Goal: Task Accomplishment & Management: Manage account settings

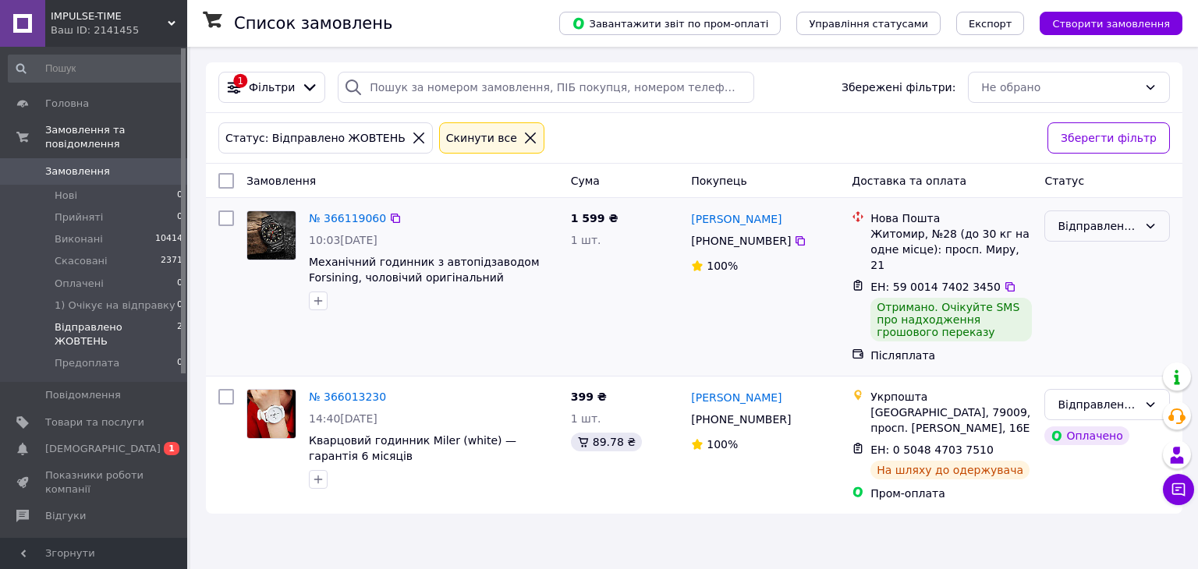
click at [1098, 234] on div "Відправлено ЖОВТЕНЬ" at bounding box center [1108, 226] width 126 height 31
click at [1088, 288] on li "Виконано" at bounding box center [1107, 286] width 124 height 28
click at [1141, 30] on button "Створити замовлення" at bounding box center [1111, 23] width 143 height 23
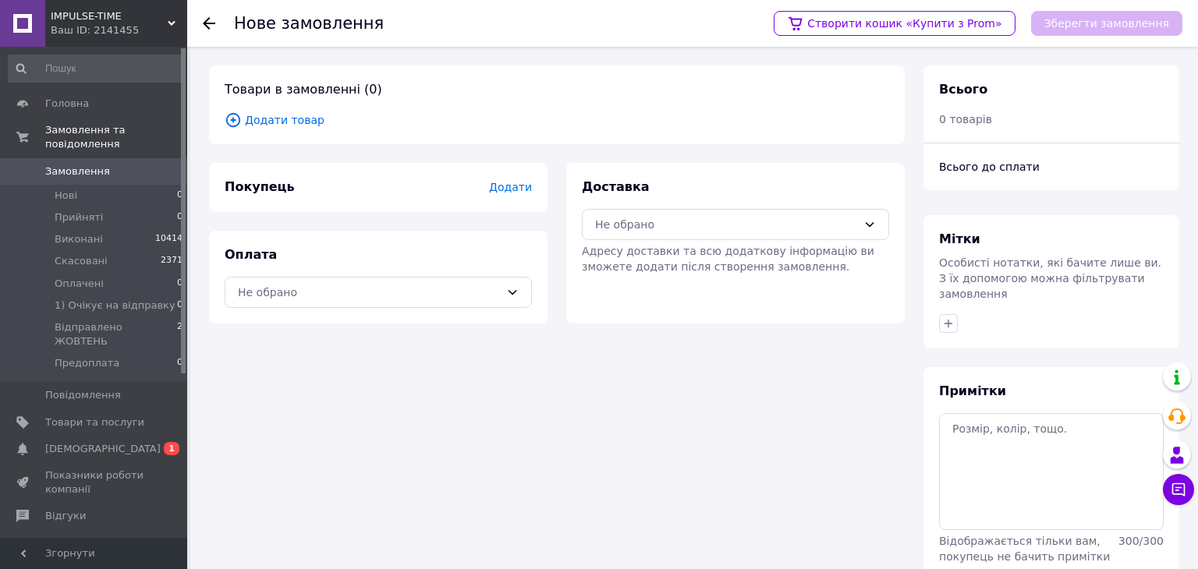
click at [509, 191] on span "Додати" at bounding box center [510, 187] width 43 height 12
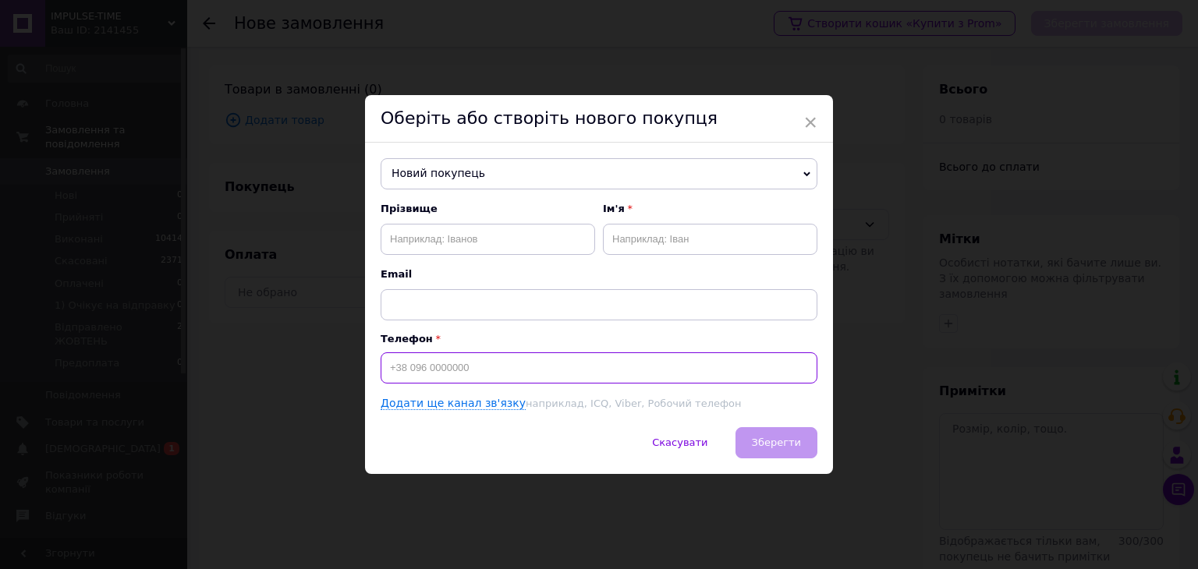
click at [435, 374] on input at bounding box center [599, 368] width 437 height 31
paste input "[PHONE_NUMBER]"
type input "[PHONE_NUMBER]"
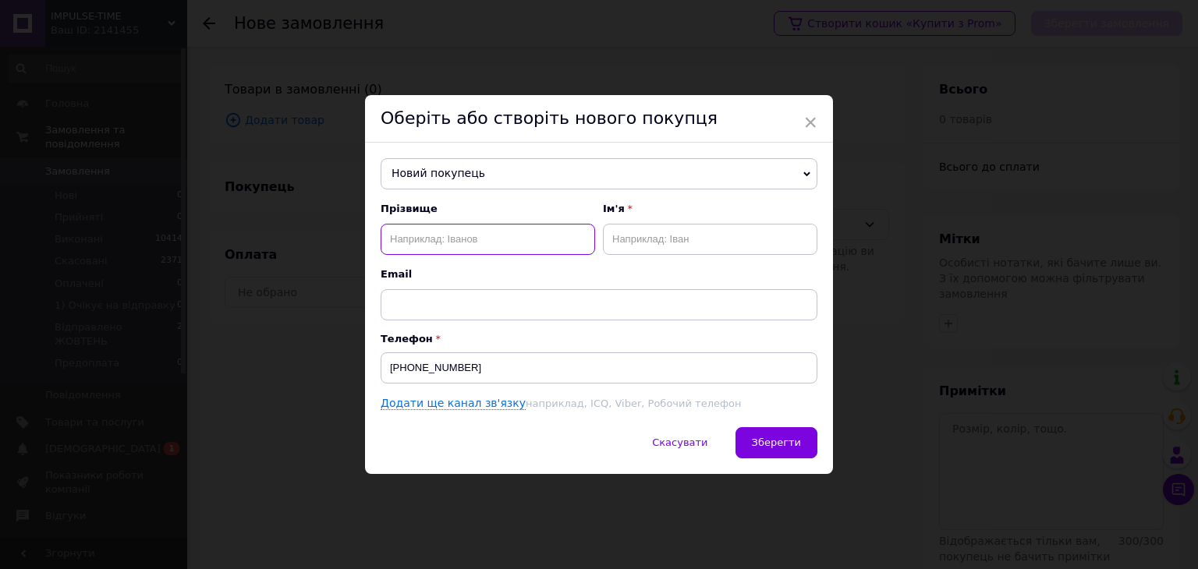
click at [438, 235] on input "text" at bounding box center [488, 239] width 215 height 31
paste input "[PERSON_NAME]"
click at [448, 242] on input "[PERSON_NAME]" at bounding box center [488, 239] width 215 height 31
type input "павлович"
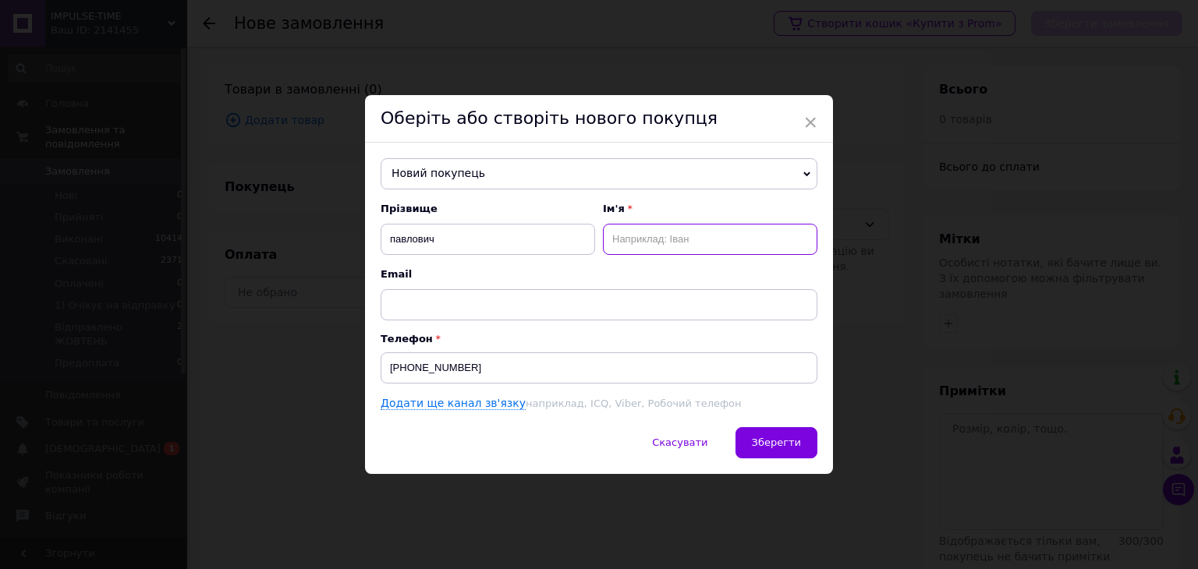
click at [658, 226] on input "text" at bounding box center [710, 239] width 215 height 31
paste input "[PERSON_NAME]"
click at [613, 237] on input "[PERSON_NAME]" at bounding box center [710, 239] width 215 height 31
type input "[PERSON_NAME]"
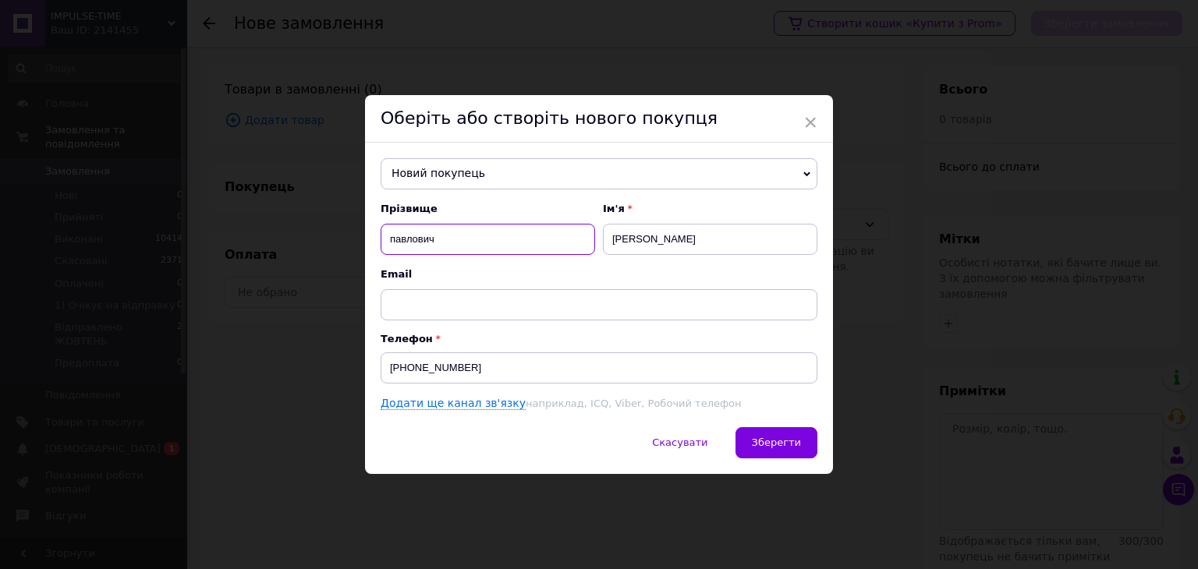
click at [397, 237] on input "павлович" at bounding box center [488, 239] width 215 height 31
type input "Павлович"
click at [781, 444] on span "Зберегти" at bounding box center [776, 443] width 49 height 12
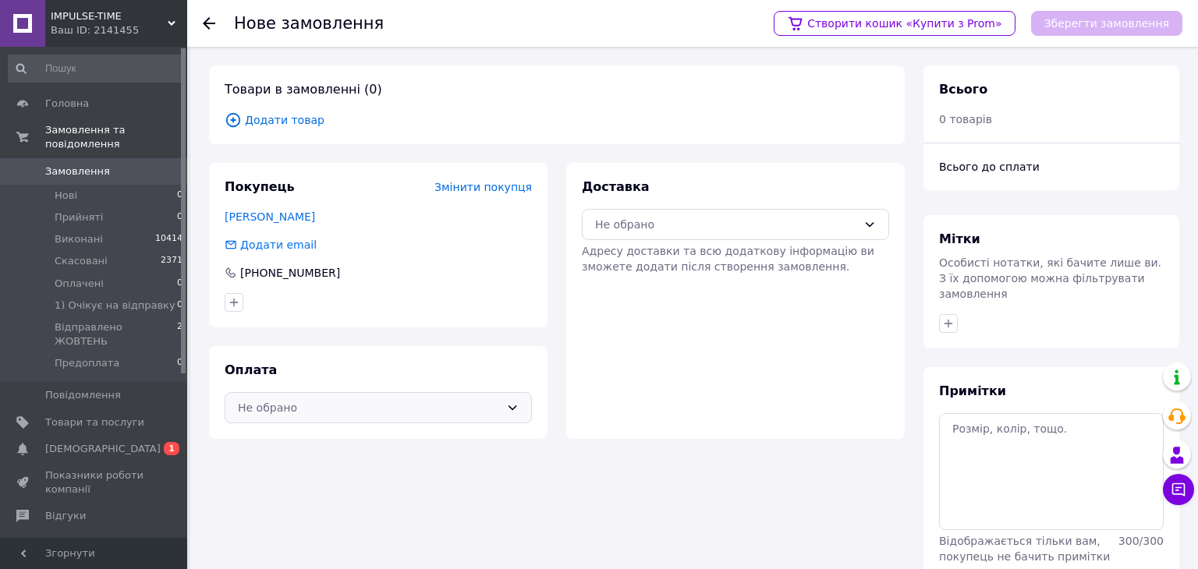
click at [346, 413] on div "Не обрано" at bounding box center [369, 407] width 262 height 17
click at [322, 466] on span "Післяплата" at bounding box center [389, 472] width 257 height 16
click at [733, 222] on div "Не обрано" at bounding box center [726, 224] width 262 height 17
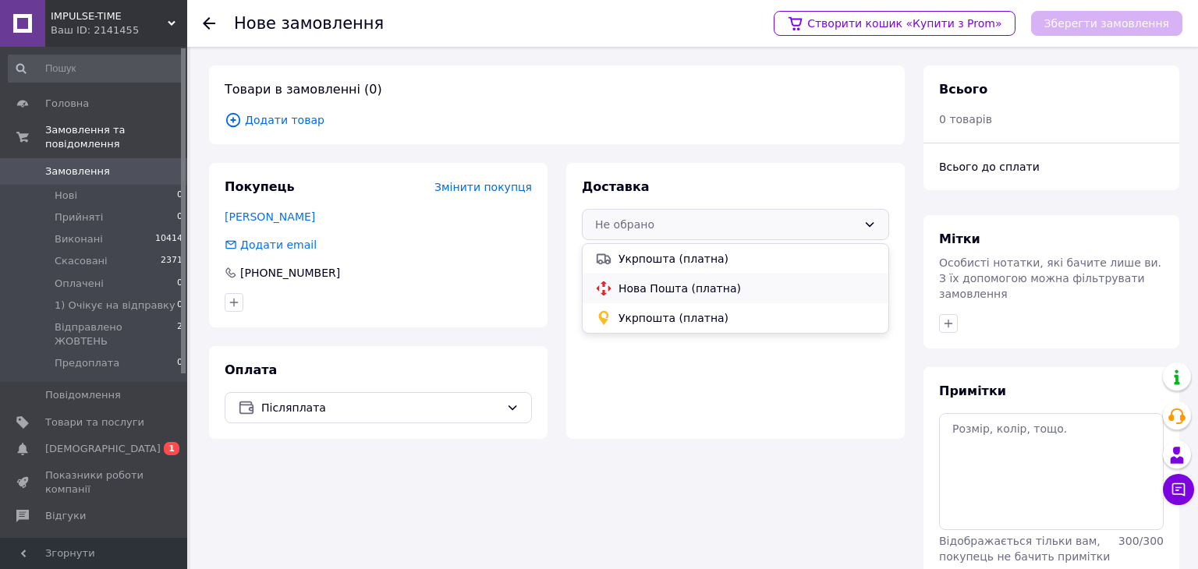
click at [707, 289] on span "Нова Пошта (платна)" at bounding box center [747, 289] width 257 height 16
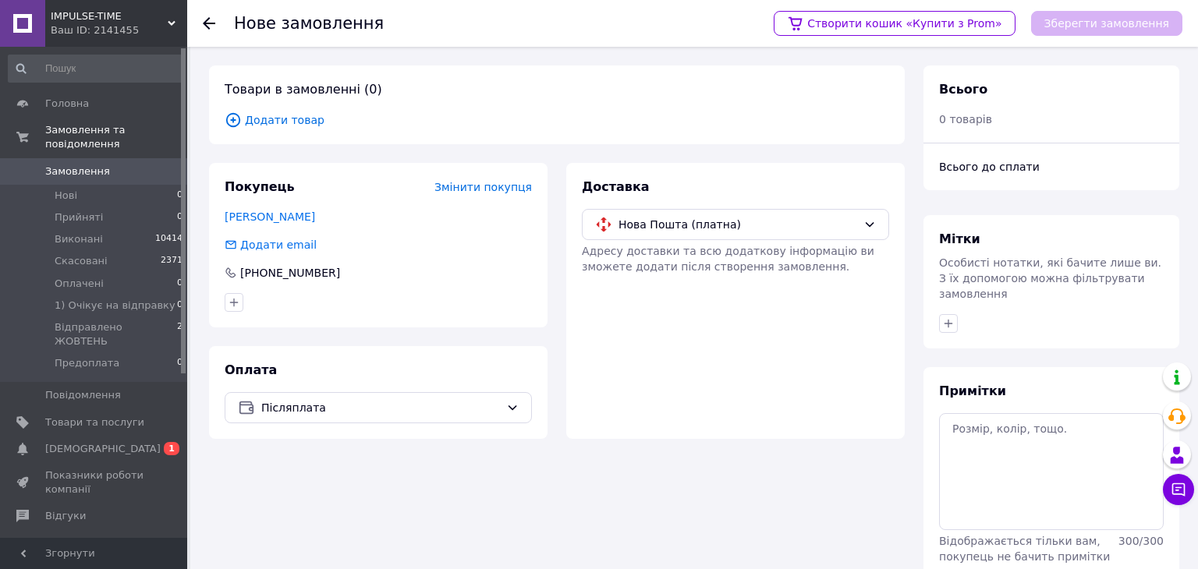
click at [275, 119] on span "Додати товар" at bounding box center [557, 120] width 665 height 17
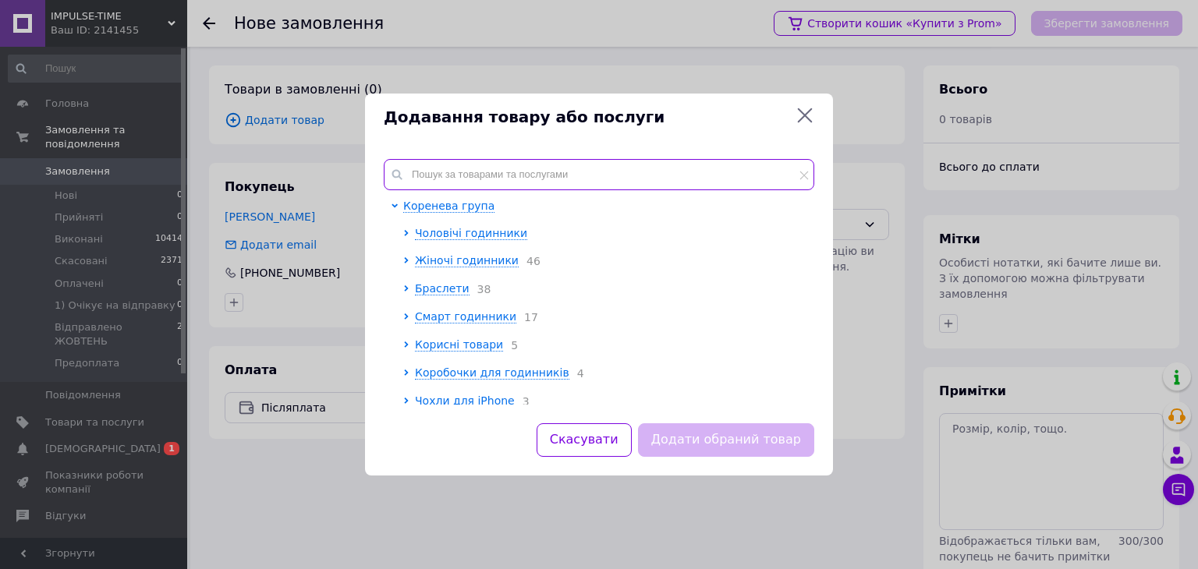
click at [608, 180] on input "text" at bounding box center [599, 174] width 431 height 31
paste input "Механические часы с автоподзаводом Forsining (brown-gold)"
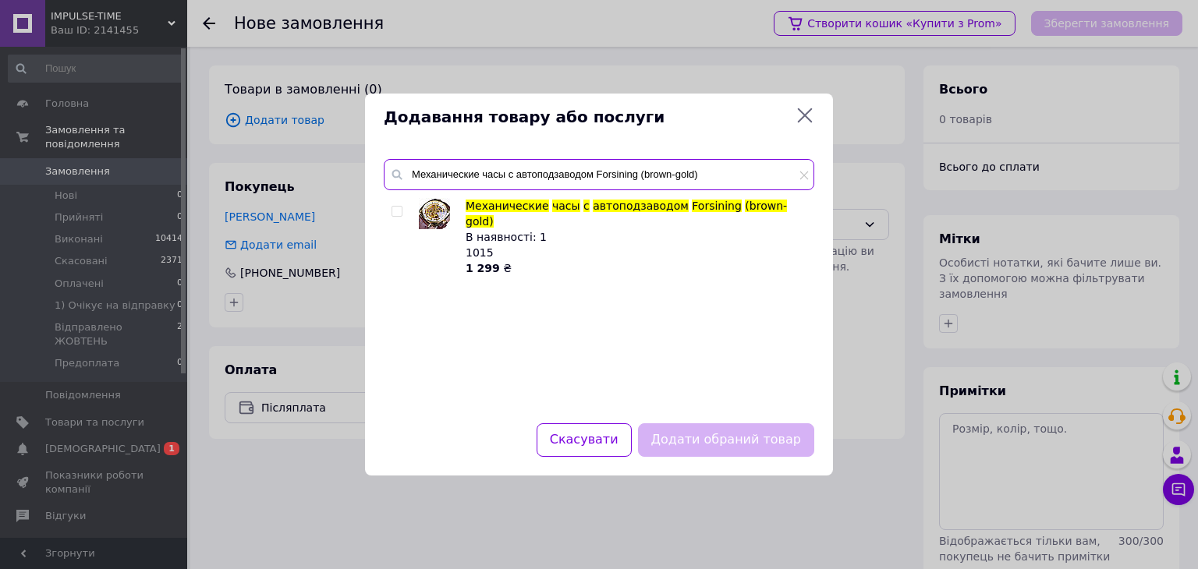
type input "Механические часы с автоподзаводом Forsining (brown-gold)"
click at [398, 215] on input "checkbox" at bounding box center [397, 212] width 10 height 10
checkbox input "true"
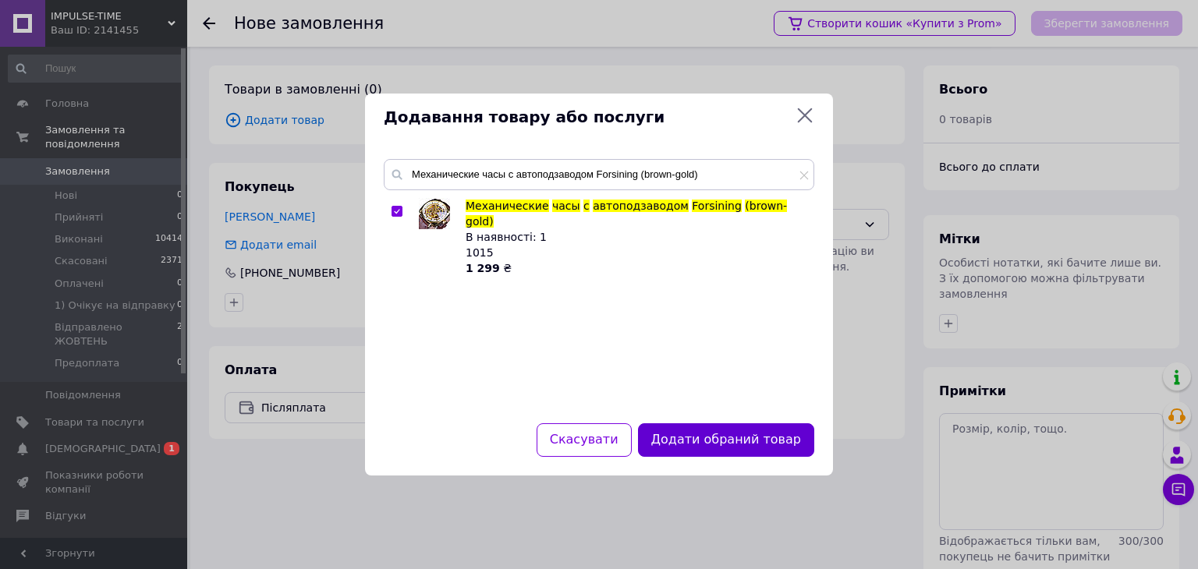
click at [756, 440] on button "Додати обраний товар" at bounding box center [726, 441] width 176 height 34
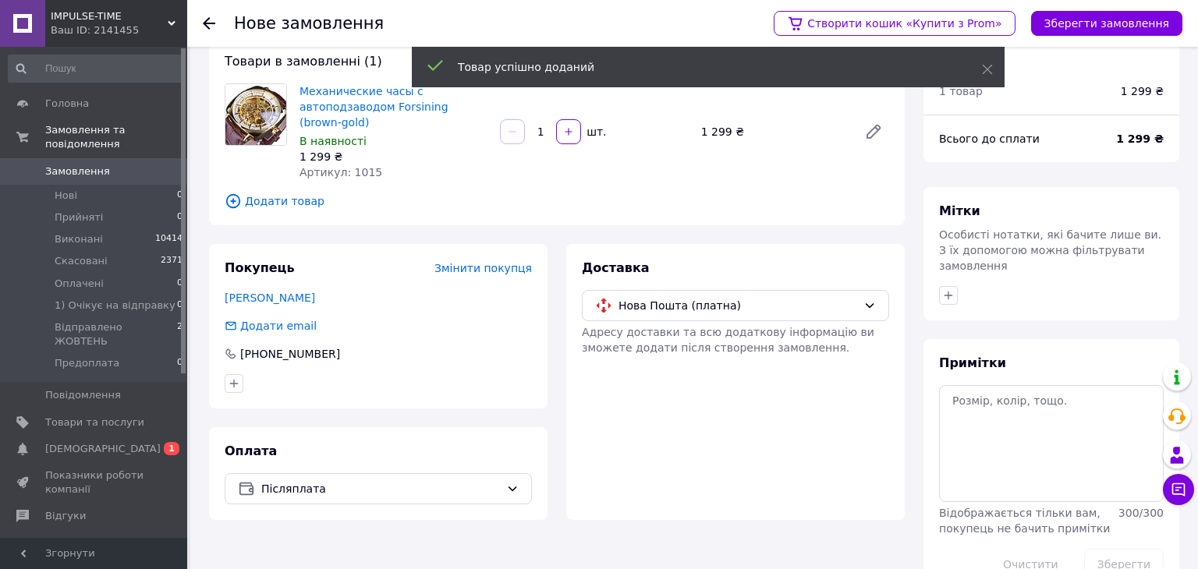
scroll to position [47, 0]
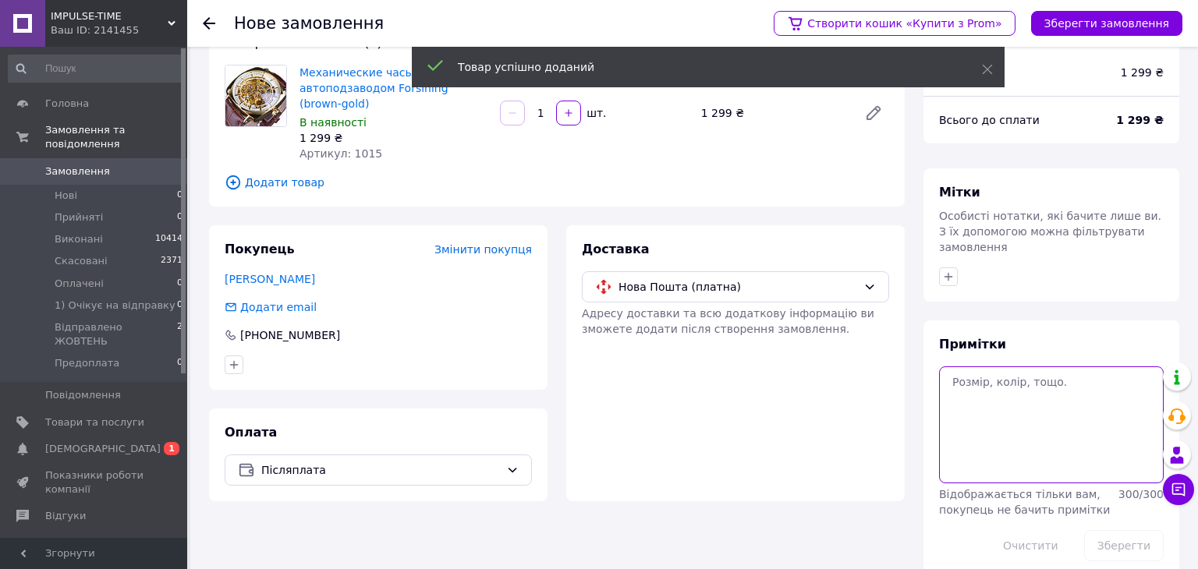
click at [996, 433] on textarea at bounding box center [1051, 425] width 225 height 117
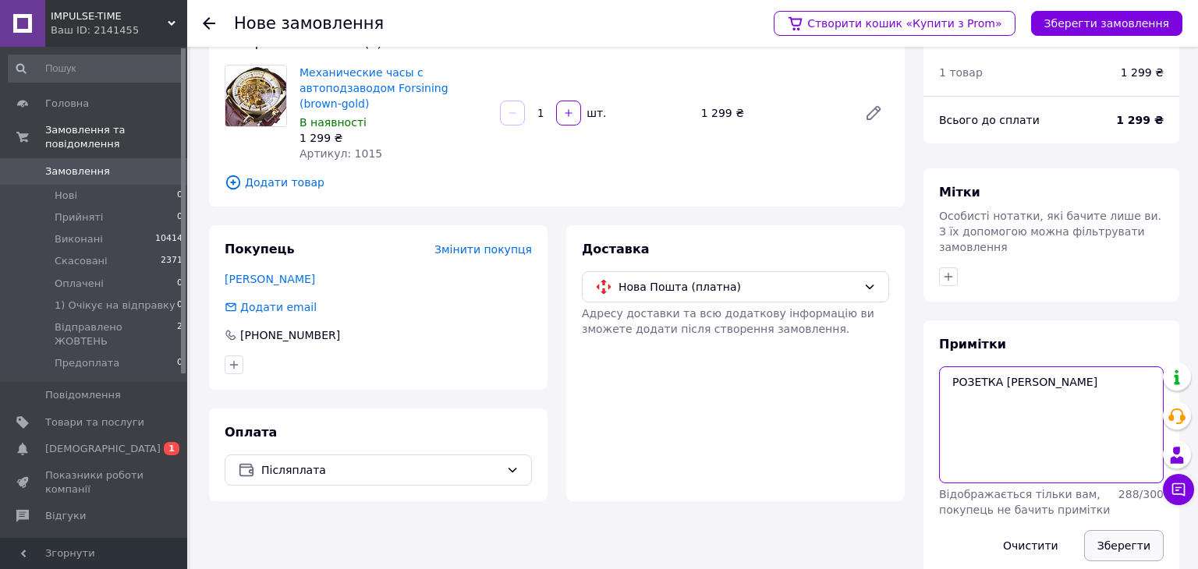
type textarea "РОЗЕТКА [PERSON_NAME]"
click at [1126, 545] on button "Зберегти" at bounding box center [1124, 545] width 80 height 31
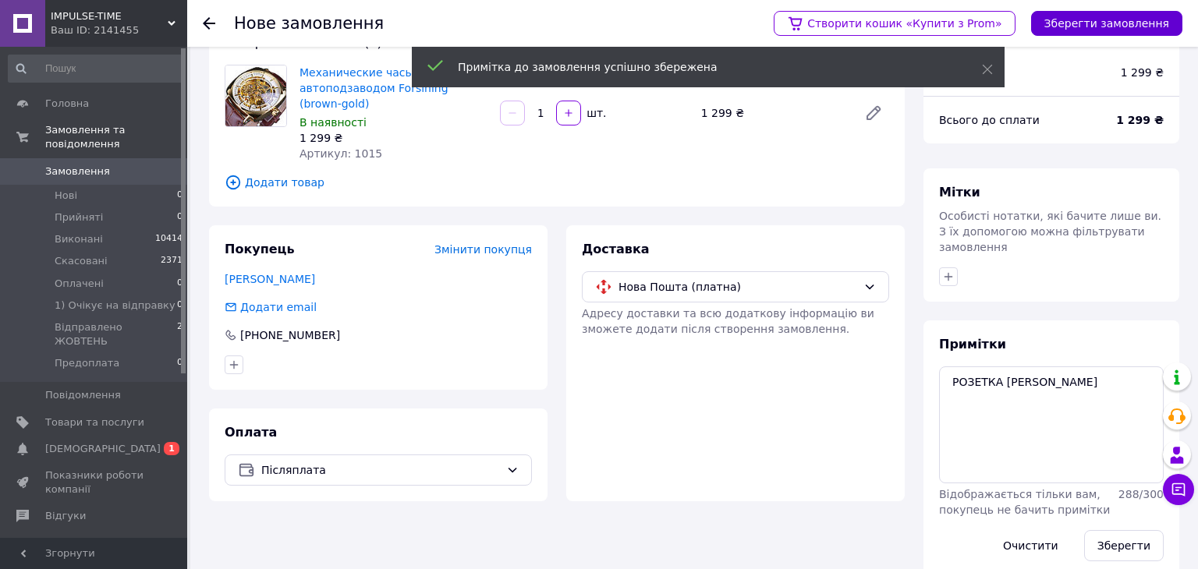
click at [1092, 22] on button "Зберегти замовлення" at bounding box center [1106, 23] width 151 height 25
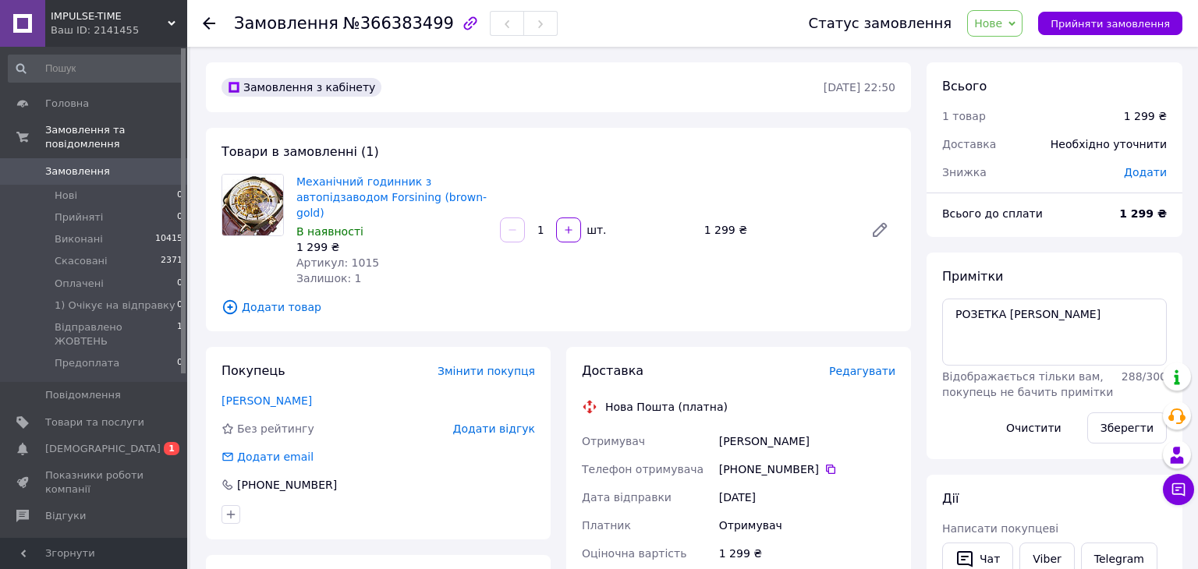
click at [865, 374] on span "Редагувати" at bounding box center [862, 371] width 66 height 12
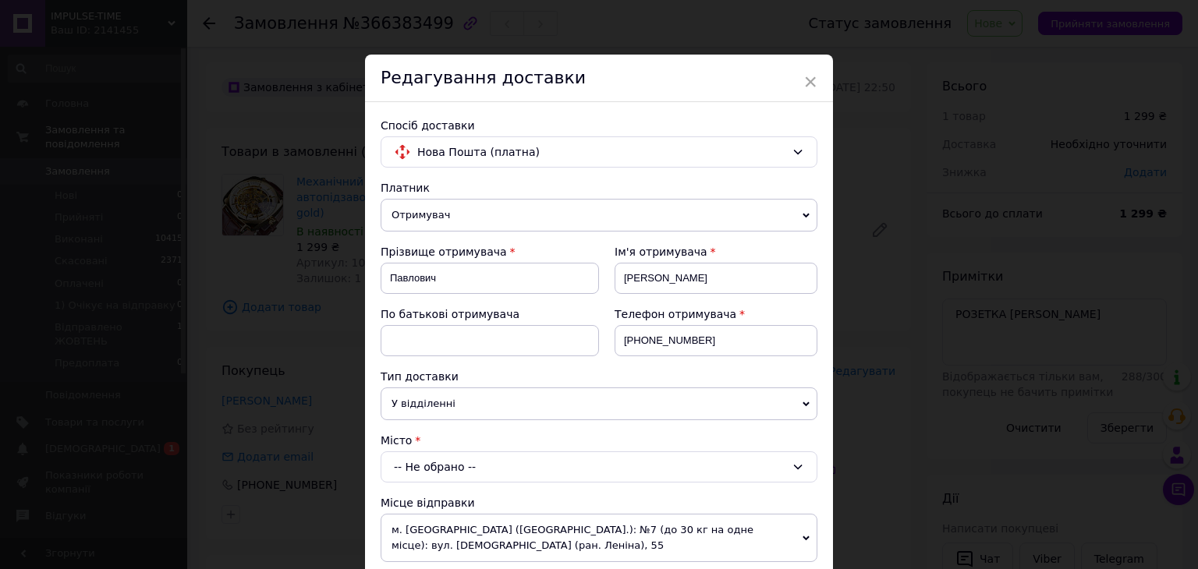
click at [457, 468] on div "-- Не обрано --" at bounding box center [599, 467] width 437 height 31
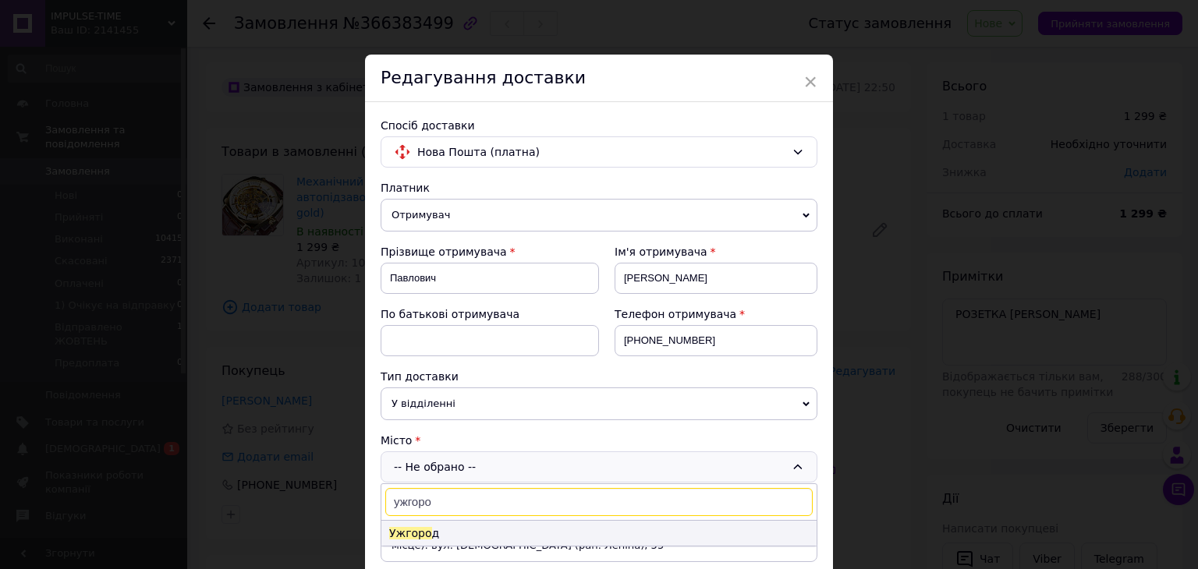
type input "ужгоро"
click at [469, 534] on li "Ужгоро д" at bounding box center [598, 533] width 435 height 25
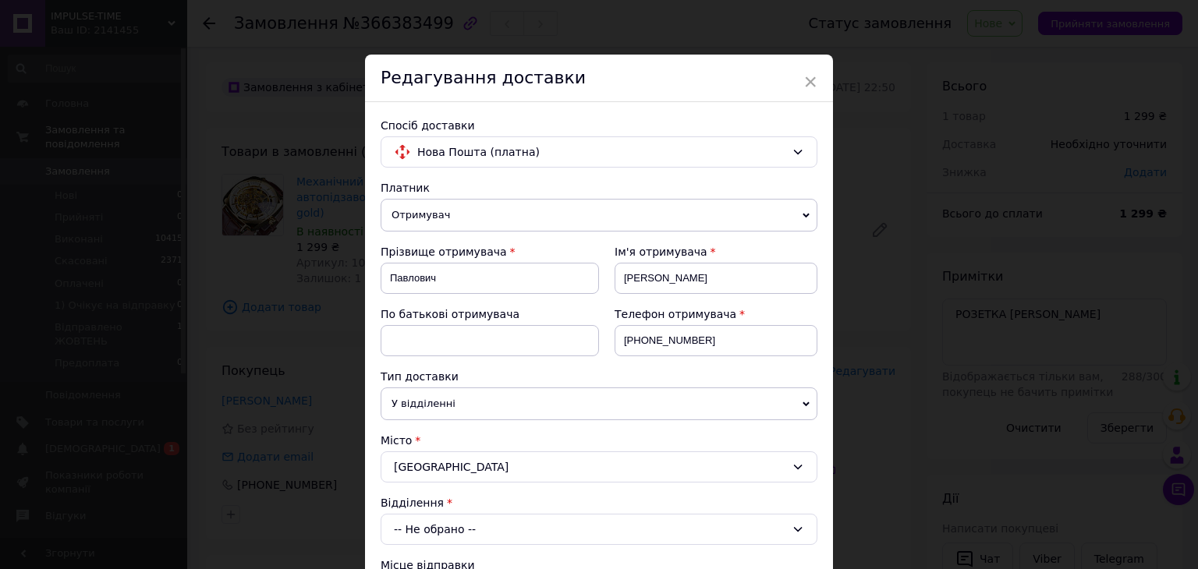
scroll to position [250, 0]
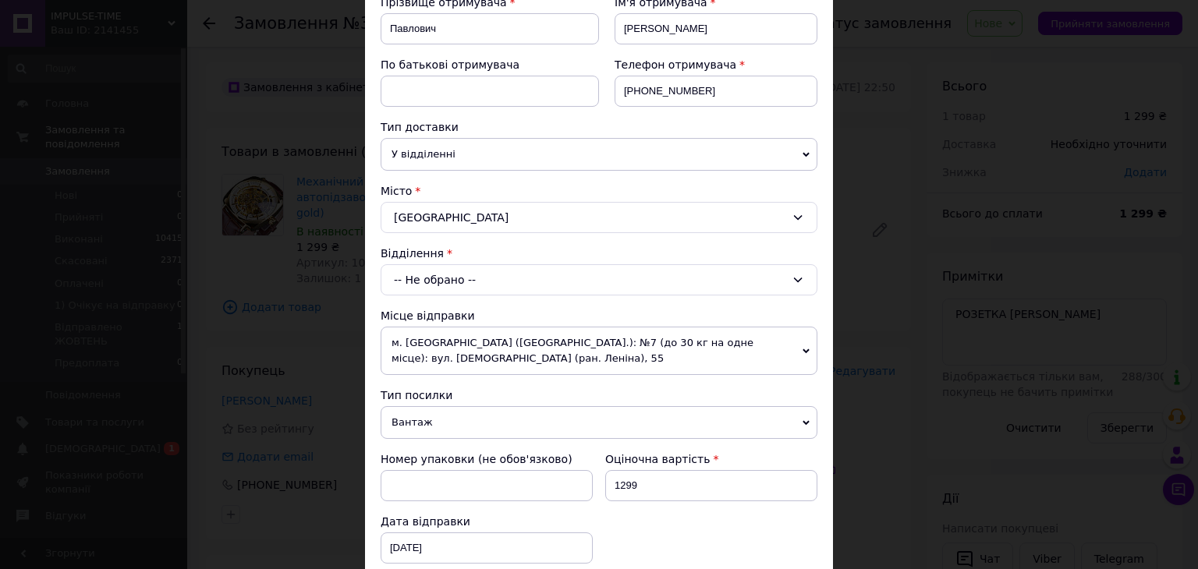
click at [443, 278] on div "-- Не обрано --" at bounding box center [599, 279] width 437 height 31
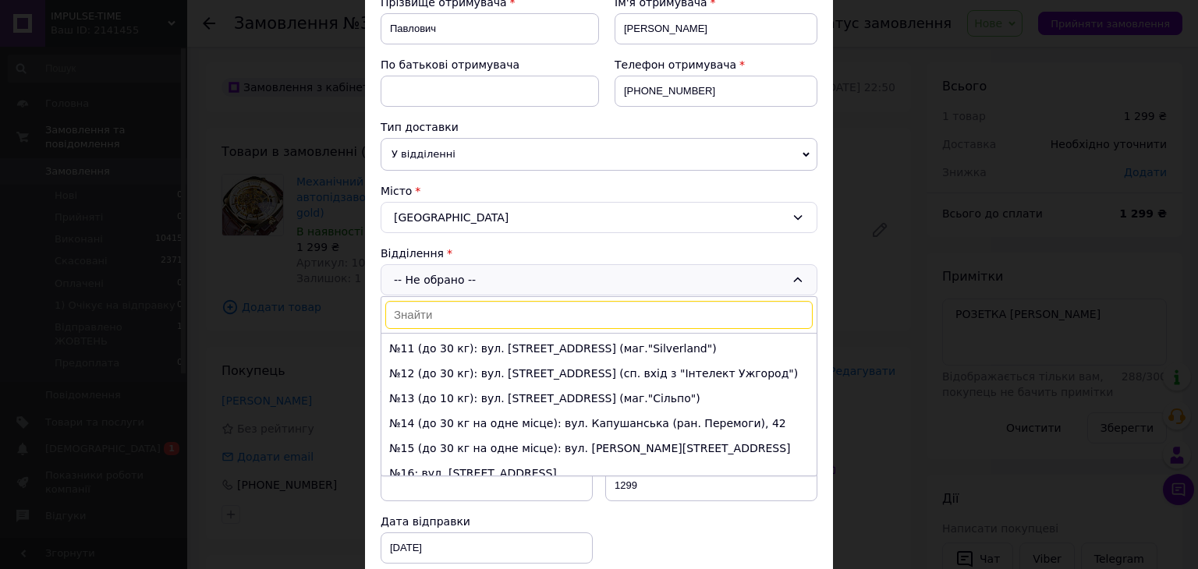
scroll to position [248, 0]
click at [437, 420] on li "№14 (до 30 кг на одне місце): вул. Капушанська (ран. Перемоги), 42" at bounding box center [598, 422] width 435 height 25
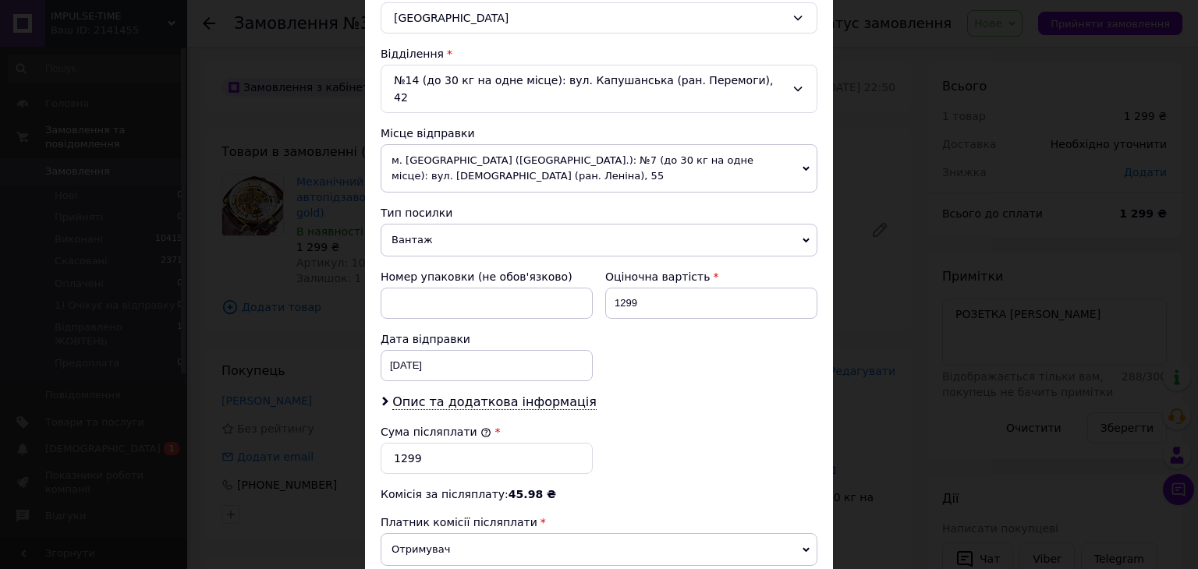
scroll to position [632, 0]
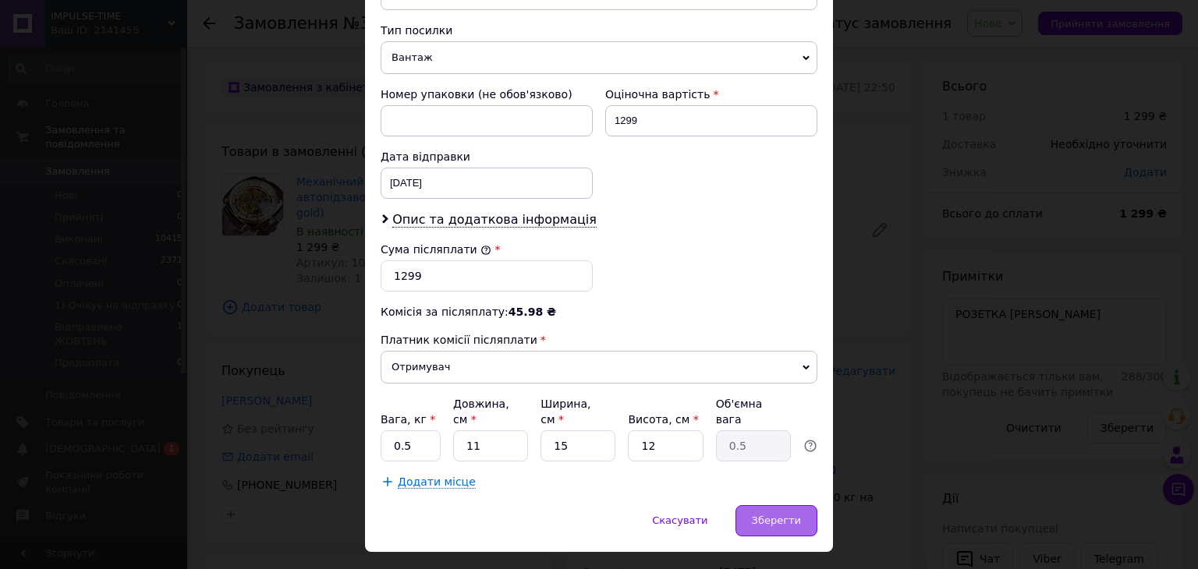
click at [758, 515] on span "Зберегти" at bounding box center [776, 521] width 49 height 12
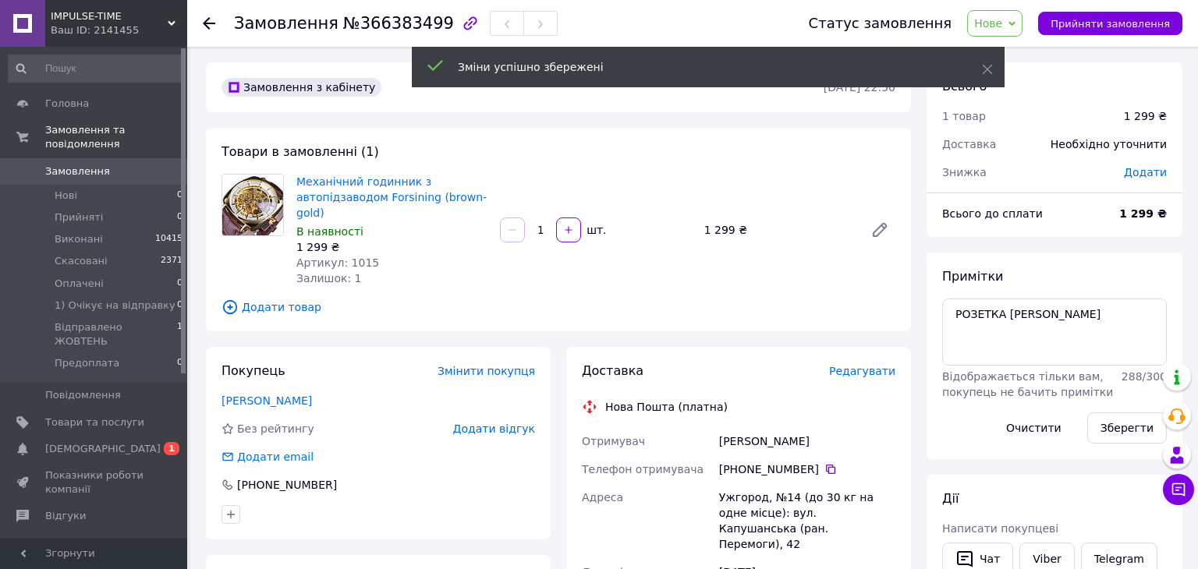
click at [1012, 36] on span "Нове" at bounding box center [994, 23] width 55 height 27
click at [1027, 55] on li "Прийнято" at bounding box center [1038, 54] width 140 height 23
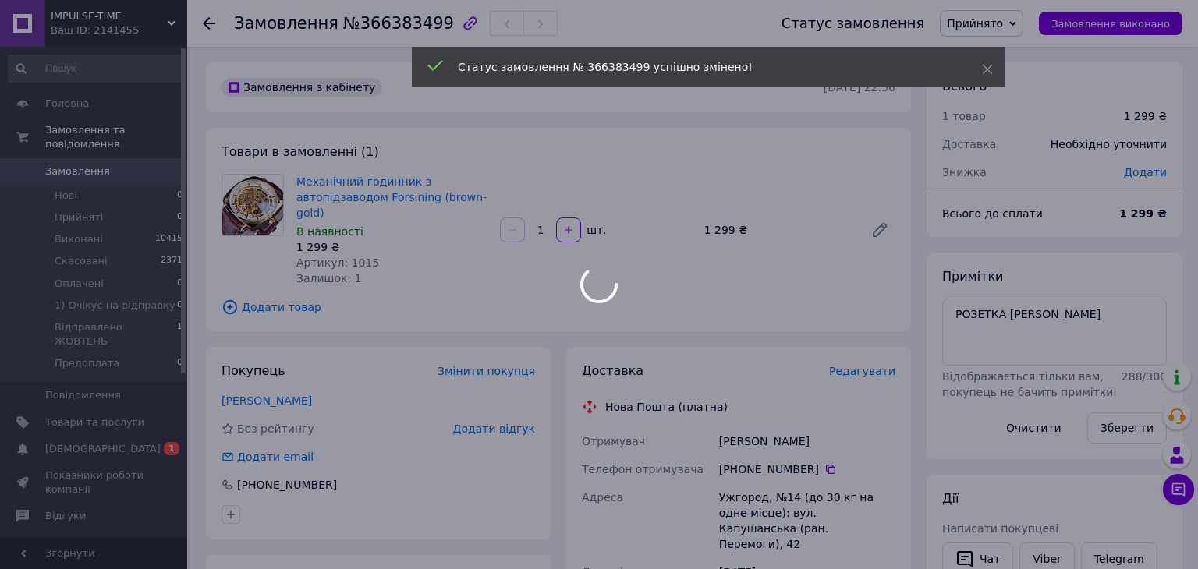
click at [946, 316] on div at bounding box center [599, 284] width 1198 height 569
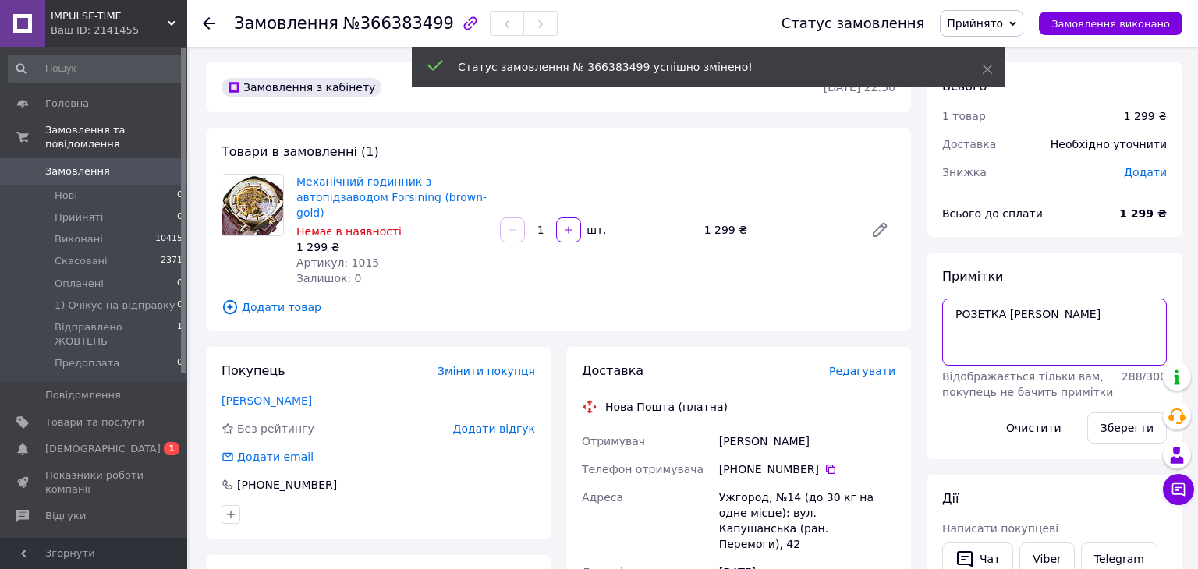
click at [951, 314] on textarea "РОЗЕТКА [PERSON_NAME]" at bounding box center [1054, 332] width 225 height 67
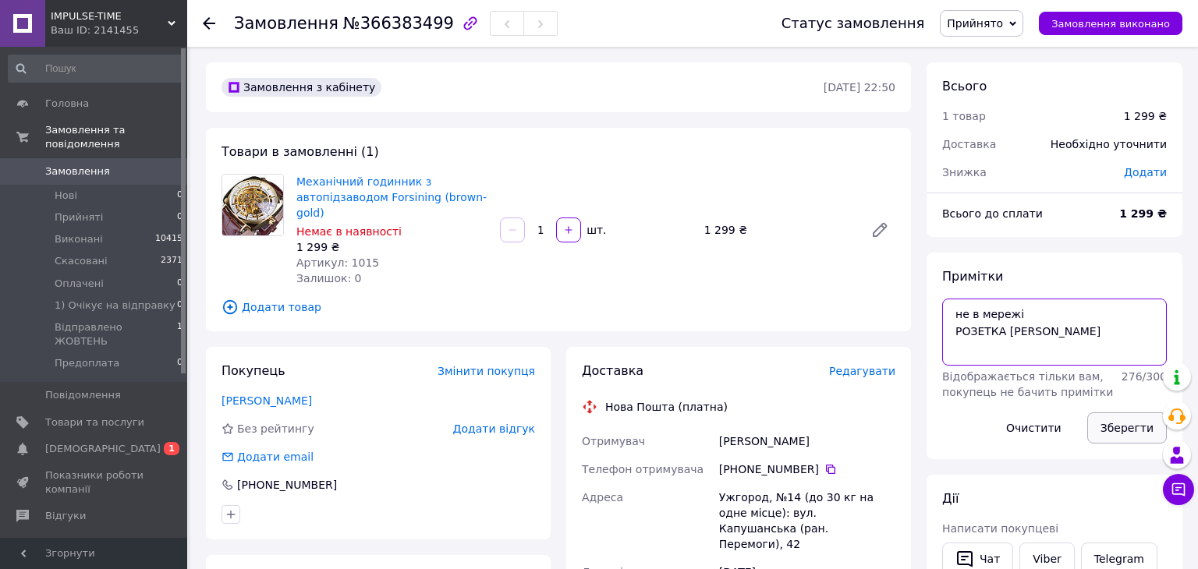
type textarea "не в мережі РОЗЕТКА [PERSON_NAME]"
click at [1137, 431] on button "Зберегти" at bounding box center [1128, 428] width 80 height 31
